Goal: Browse casually

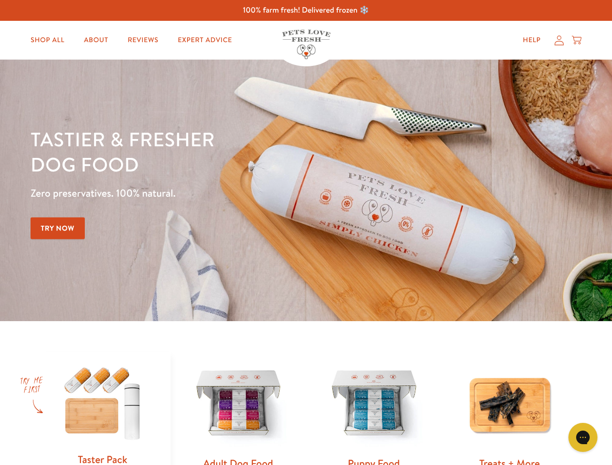
click at [306, 232] on div "Tastier & fresher dog food Zero preservatives. 100% natural. Try Now" at bounding box center [214, 190] width 367 height 128
click at [582, 437] on icon "Gorgias live chat" at bounding box center [582, 436] width 9 height 9
